Goal: Use online tool/utility: Utilize a website feature to perform a specific function

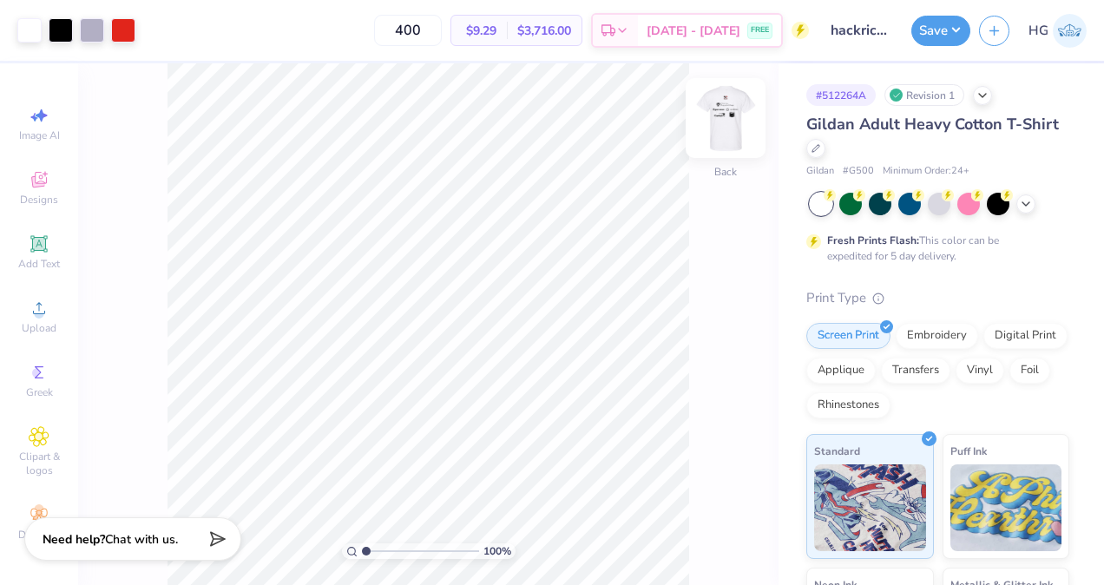
click at [733, 109] on img at bounding box center [725, 117] width 69 height 69
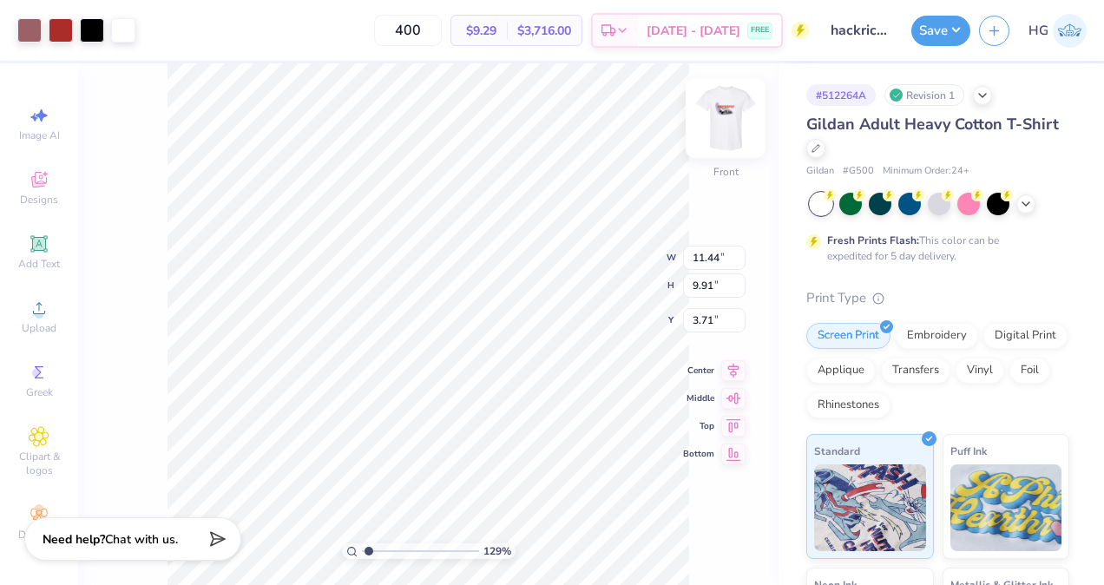
type input "1.28702812795225"
type input "3.68"
click at [726, 123] on img at bounding box center [725, 117] width 69 height 69
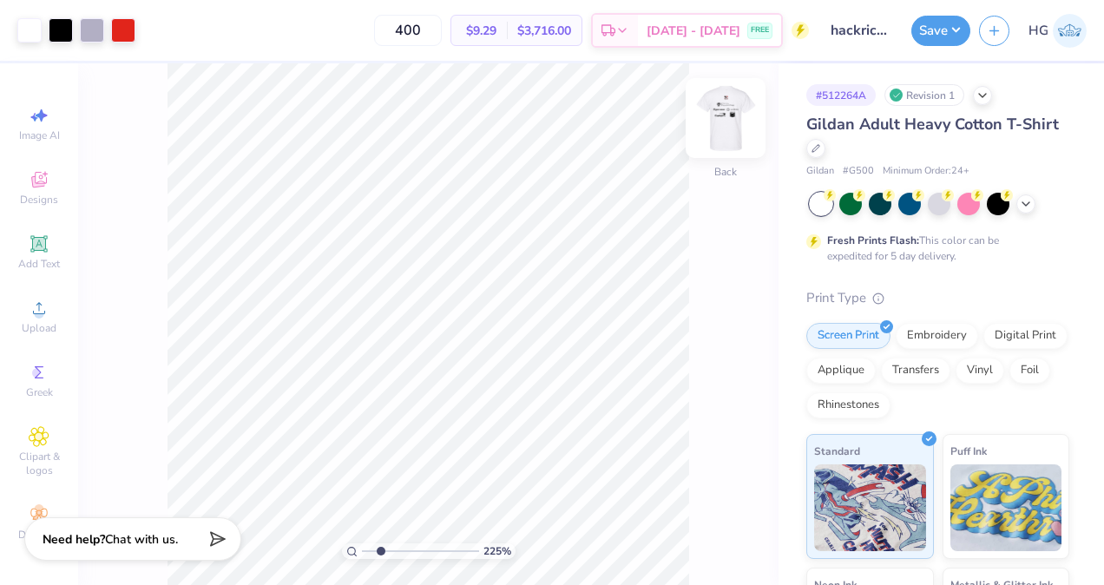
click at [746, 107] on img at bounding box center [725, 117] width 69 height 69
click at [39, 33] on div at bounding box center [29, 28] width 24 height 24
type input "2.24589692232777"
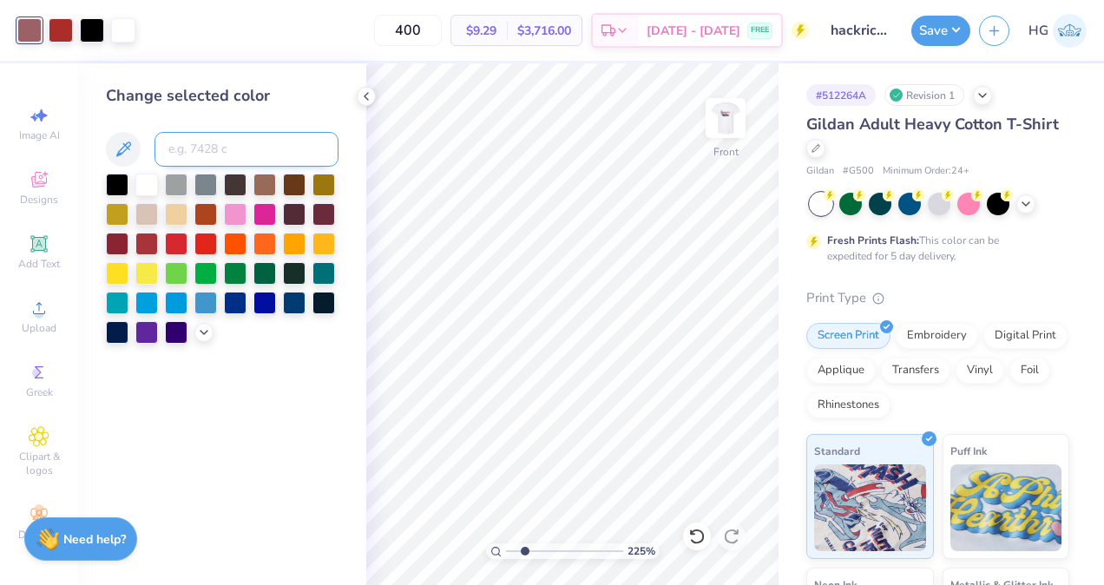
click at [212, 144] on input at bounding box center [246, 149] width 184 height 35
type input "7627"
click at [368, 97] on icon at bounding box center [366, 96] width 14 height 14
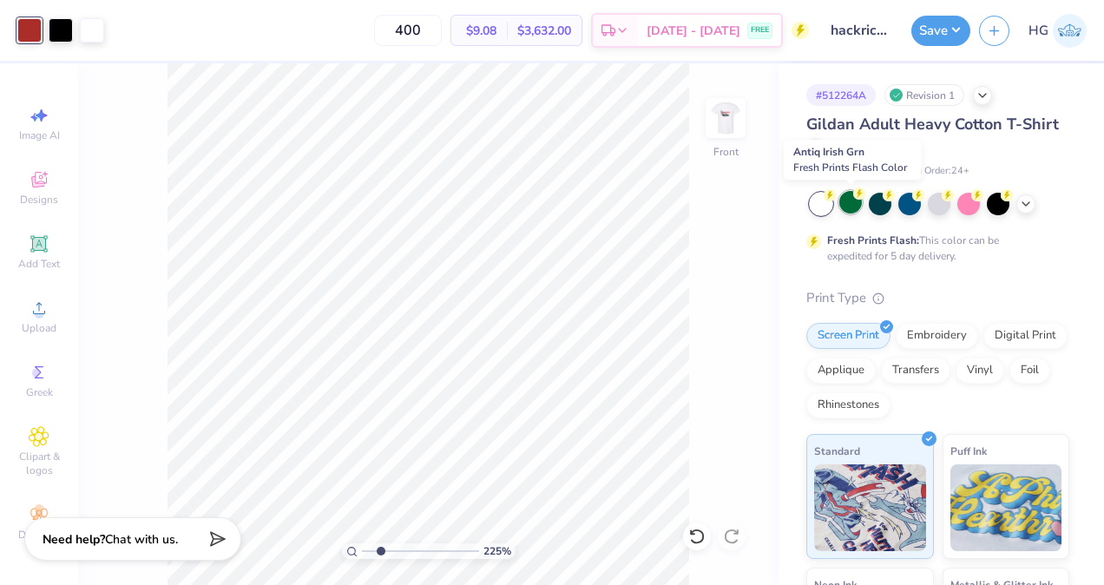
click at [849, 201] on div at bounding box center [850, 202] width 23 height 23
click at [826, 203] on div at bounding box center [821, 204] width 23 height 23
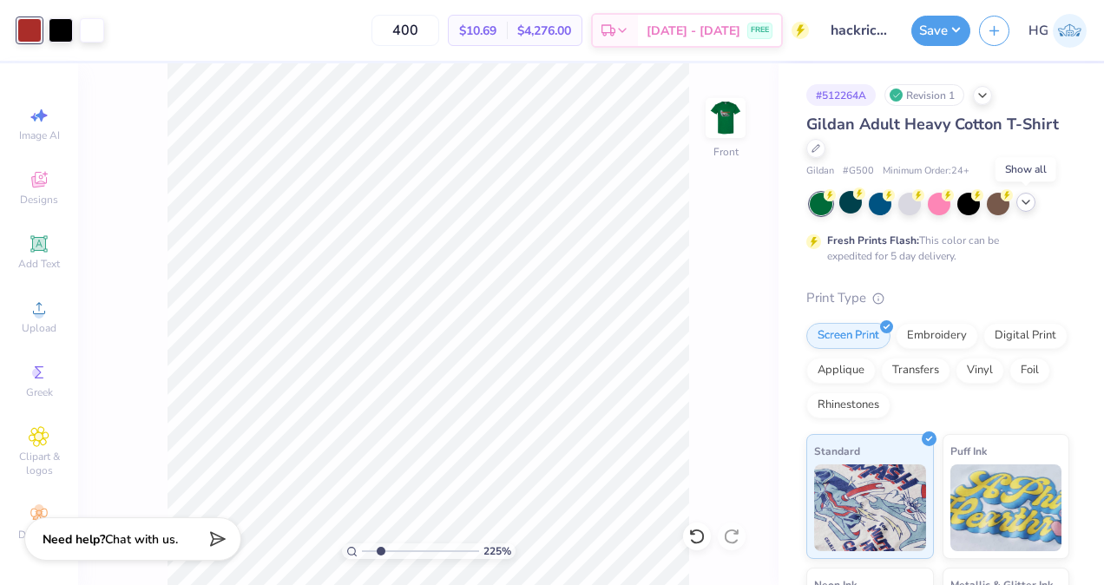
click at [1028, 205] on icon at bounding box center [1026, 202] width 14 height 14
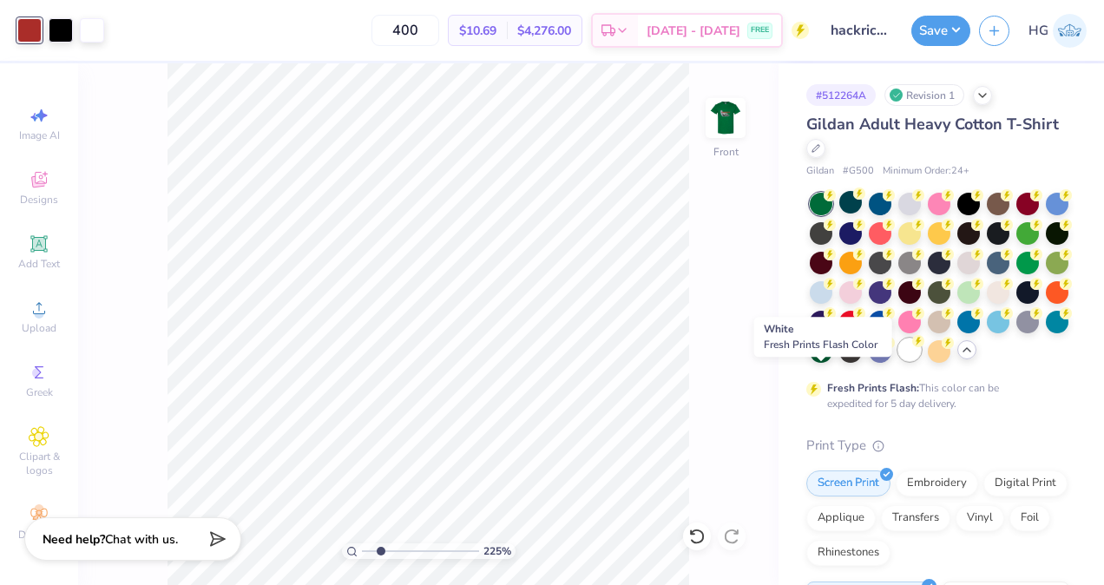
click at [898, 361] on div at bounding box center [909, 350] width 23 height 23
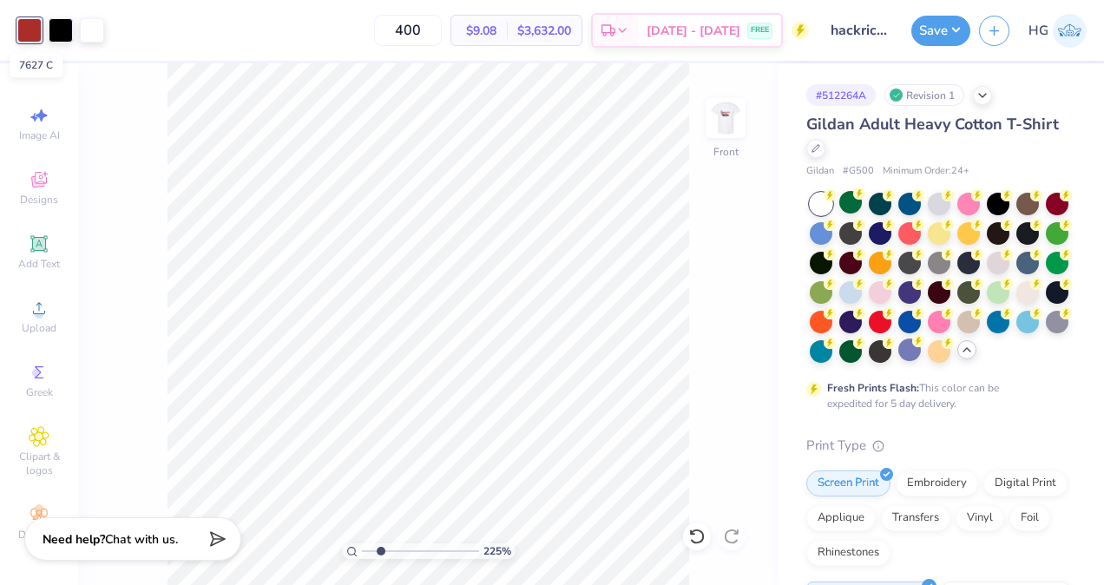
click at [28, 36] on div at bounding box center [29, 30] width 24 height 24
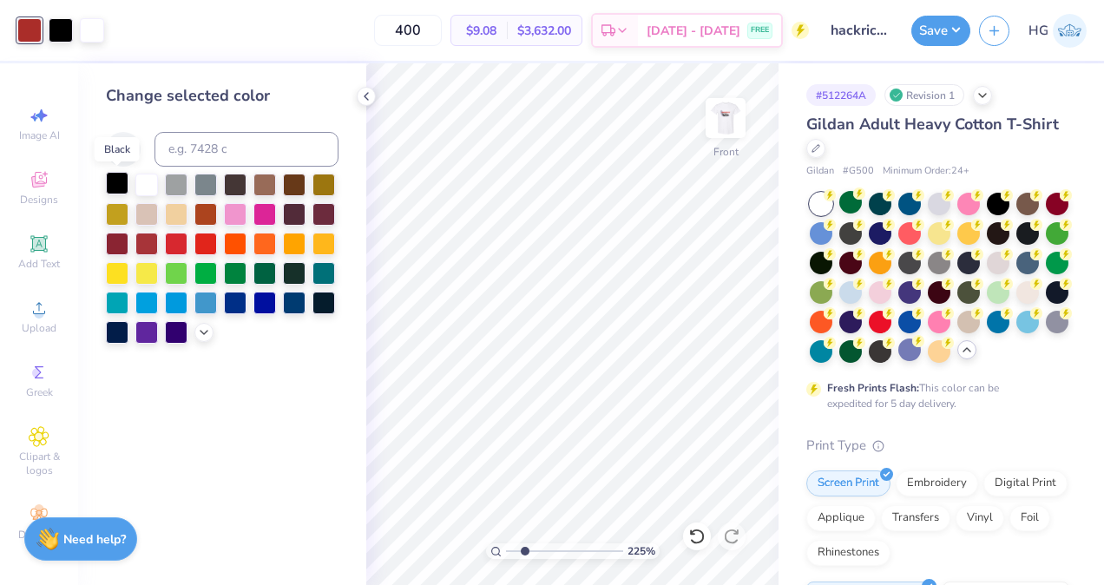
click at [117, 189] on div at bounding box center [117, 183] width 23 height 23
click at [365, 92] on icon at bounding box center [366, 96] width 14 height 14
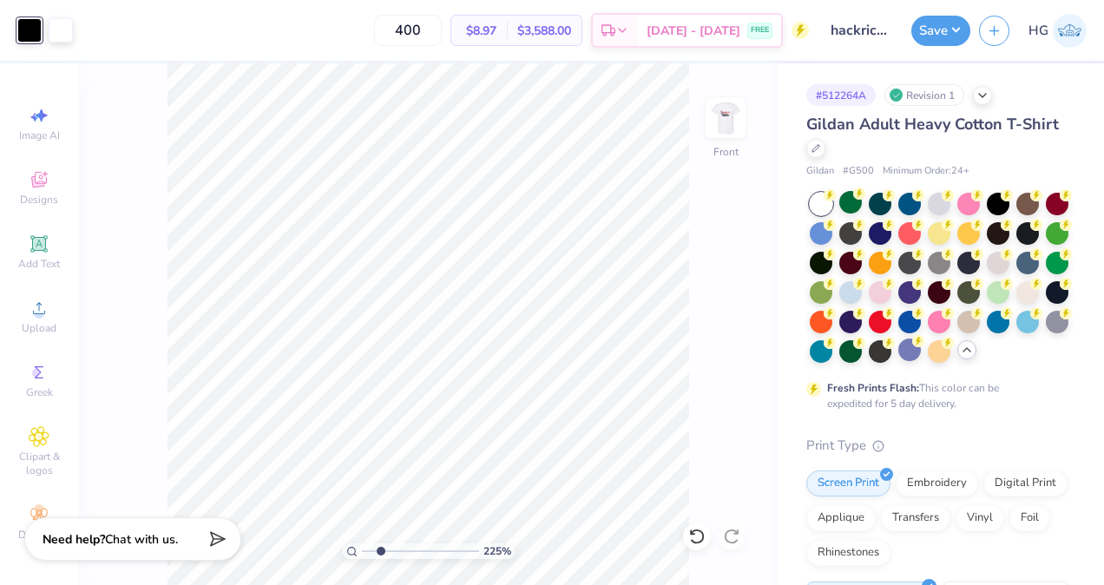
type input "2.24589692232777"
